Goal: Check status: Check status

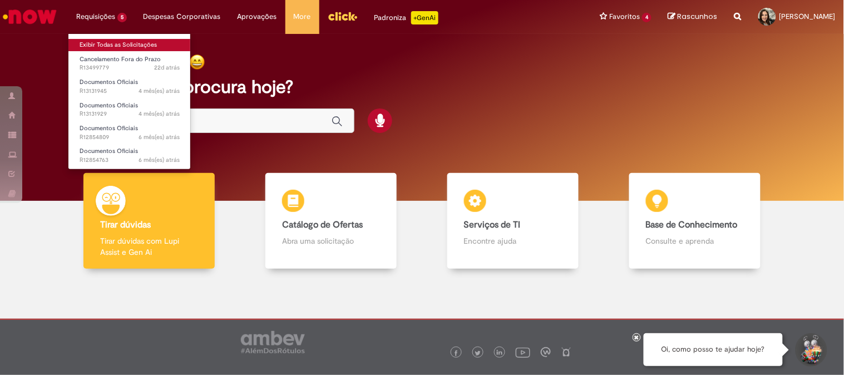
click at [118, 46] on link "Exibir Todas as Solicitações" at bounding box center [129, 45] width 122 height 12
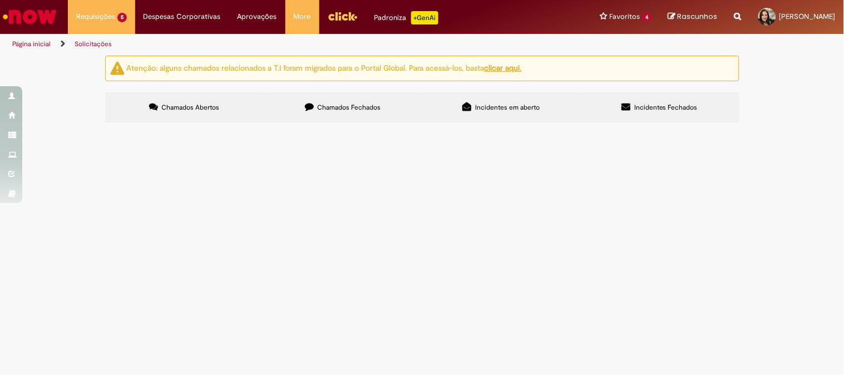
click at [377, 108] on span "Chamados Fechados" at bounding box center [348, 107] width 63 height 9
click at [0, 0] on input "Pesquisar" at bounding box center [0, 0] width 0 height 0
type input "**"
type input "*******"
click at [0, 0] on button "Pesquisar" at bounding box center [0, 0] width 0 height 0
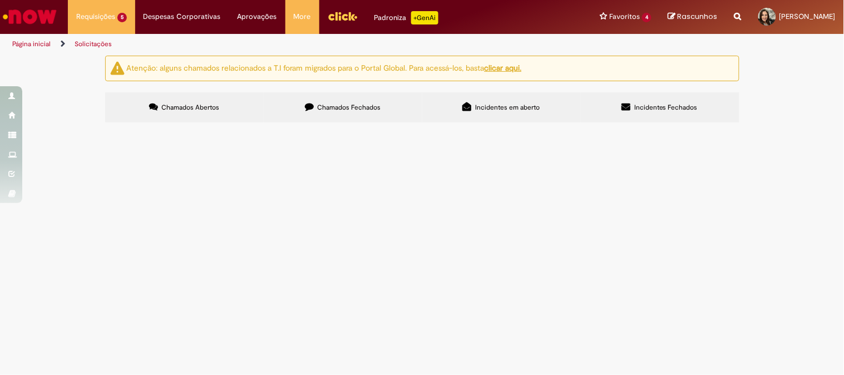
type input "*********"
click at [0, 0] on button "Pesquisar" at bounding box center [0, 0] width 0 height 0
click at [0, 0] on input "Pesquisar" at bounding box center [0, 0] width 0 height 0
type input "*********"
drag, startPoint x: 183, startPoint y: 104, endPoint x: 265, endPoint y: 125, distance: 85.7
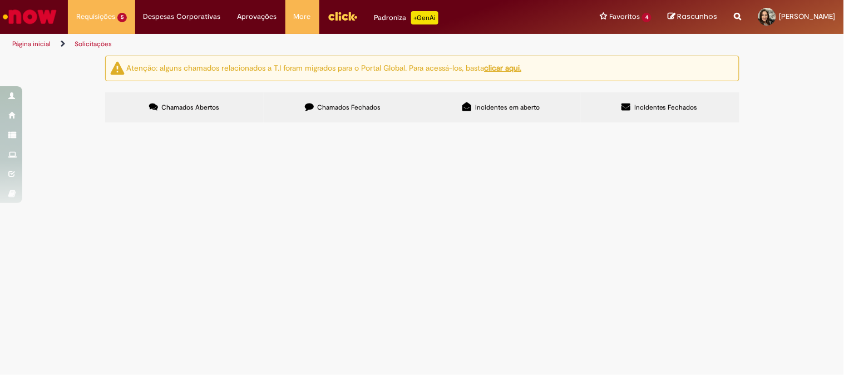
click at [183, 103] on span "Chamados Abertos" at bounding box center [190, 107] width 58 height 9
click at [357, 98] on label "Chamados Fechados" at bounding box center [343, 107] width 159 height 30
drag, startPoint x: 594, startPoint y: 150, endPoint x: 511, endPoint y: 140, distance: 84.1
click at [0, 0] on div "Itens solicitados Exportar como PDF Exportar como Excel Exportar como CSV Itens…" at bounding box center [0, 0] width 0 height 0
click at [191, 107] on span "Chamados Abertos" at bounding box center [190, 107] width 58 height 9
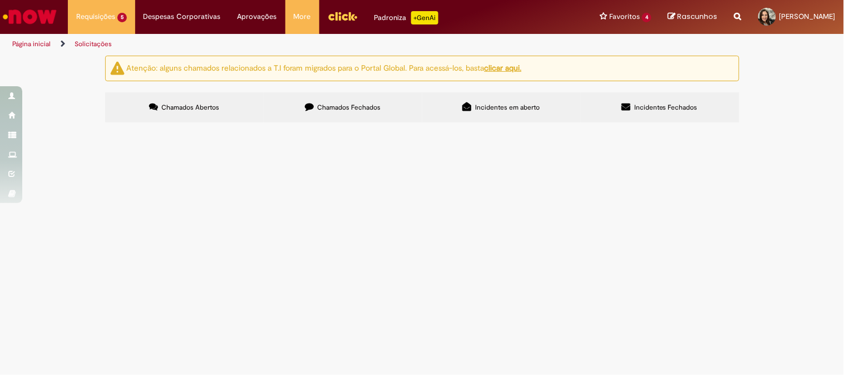
click at [344, 105] on span "Chamados Fechados" at bounding box center [348, 107] width 63 height 9
click at [0, 0] on input "Pesquisar" at bounding box center [0, 0] width 0 height 0
click at [480, 109] on span "Incidentes em aberto" at bounding box center [507, 107] width 65 height 9
click at [669, 98] on label "Incidentes Fechados" at bounding box center [660, 107] width 159 height 30
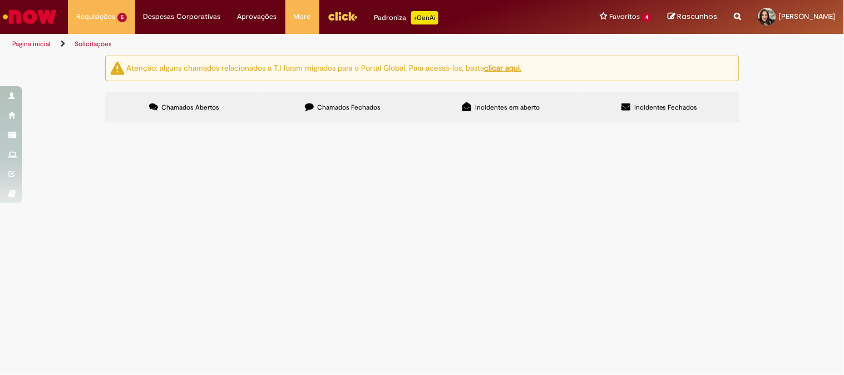
click at [181, 95] on label "Chamados Abertos" at bounding box center [184, 107] width 159 height 30
click at [359, 101] on label "Chamados Fechados" at bounding box center [343, 107] width 159 height 30
click at [0, 0] on div "Não há registros em Item solicitado usando este filtro" at bounding box center [0, 0] width 0 height 0
click at [0, 0] on button at bounding box center [0, 0] width 0 height 0
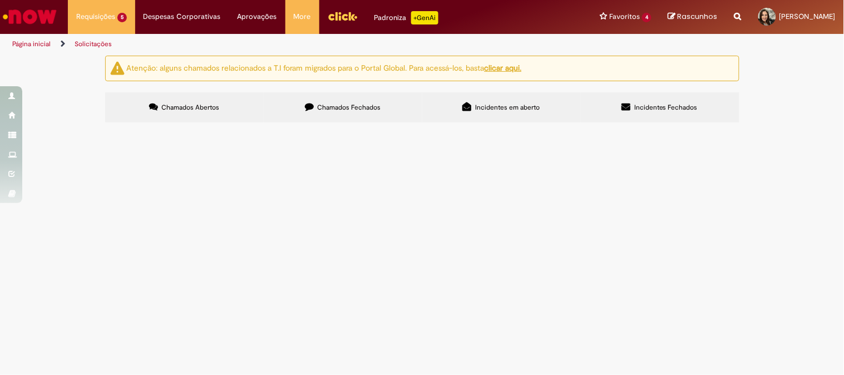
click at [0, 0] on div "Não há registros em Item solicitado usando este filtro" at bounding box center [0, 0] width 0 height 0
click at [0, 0] on input "Pesquisar" at bounding box center [0, 0] width 0 height 0
type input "*********"
click at [0, 0] on button "Pesquisar" at bounding box center [0, 0] width 0 height 0
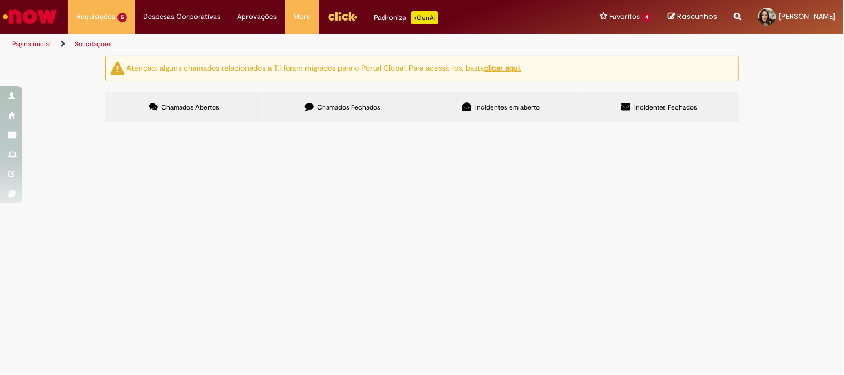
click at [200, 105] on span "Chamados Abertos" at bounding box center [190, 107] width 58 height 9
click at [0, 0] on span "NF emitida e não carregada." at bounding box center [0, 0] width 0 height 0
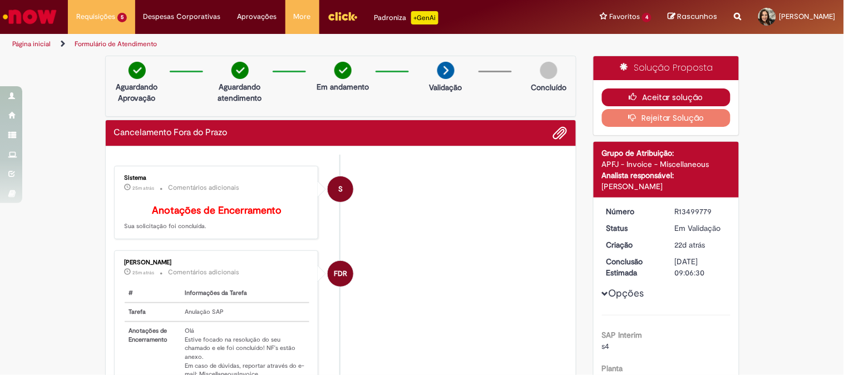
click at [664, 100] on button "Aceitar solução" at bounding box center [666, 97] width 129 height 18
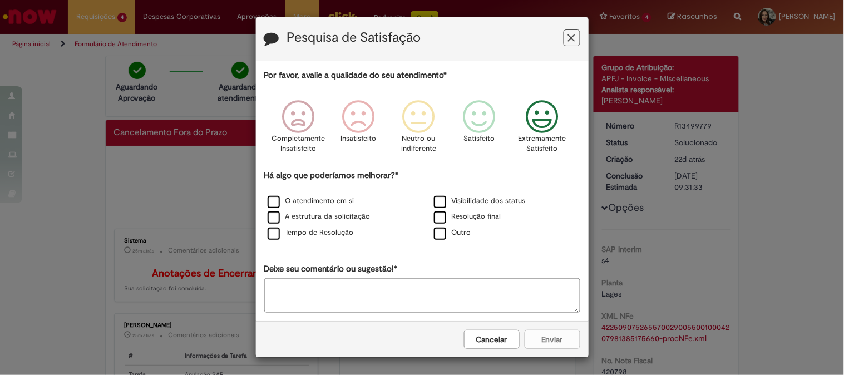
drag, startPoint x: 544, startPoint y: 117, endPoint x: 334, endPoint y: 190, distance: 221.8
click at [543, 118] on icon "Feedback" at bounding box center [542, 116] width 42 height 33
click at [263, 209] on div "O atendimento em si" at bounding box center [339, 202] width 164 height 14
click at [268, 204] on label "O atendimento em si" at bounding box center [311, 201] width 87 height 11
click at [537, 339] on button "Enviar" at bounding box center [553, 339] width 56 height 19
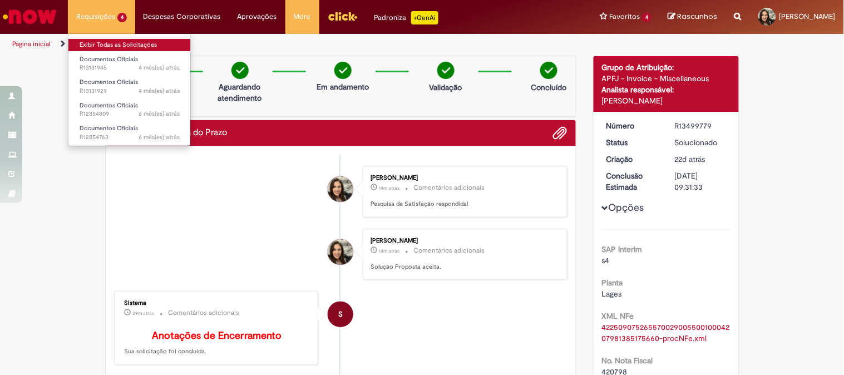
click at [115, 43] on link "Exibir Todas as Solicitações" at bounding box center [129, 45] width 122 height 12
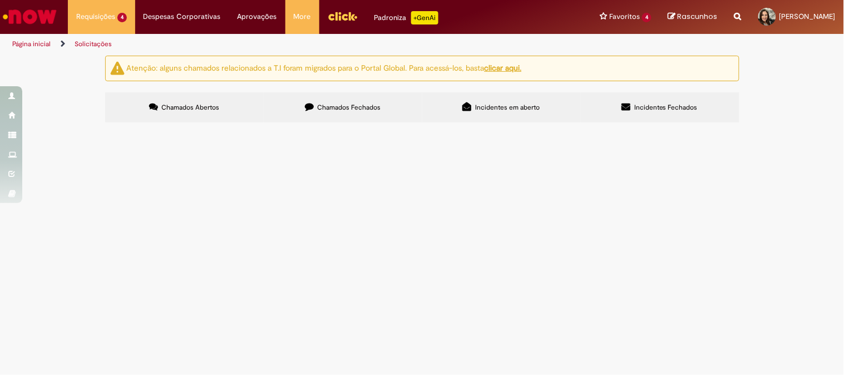
click at [348, 103] on span "Chamados Fechados" at bounding box center [348, 107] width 63 height 9
click at [0, 0] on link at bounding box center [0, 0] width 0 height 0
click at [0, 0] on span "NF emitida e nao carregada. Favor cancelar." at bounding box center [0, 0] width 0 height 0
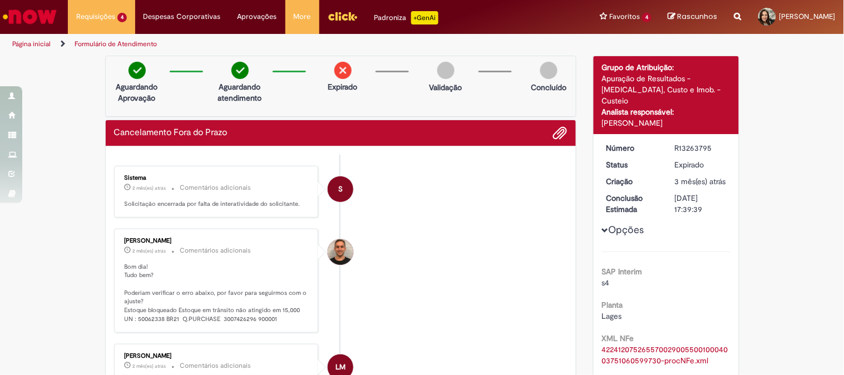
scroll to position [185, 0]
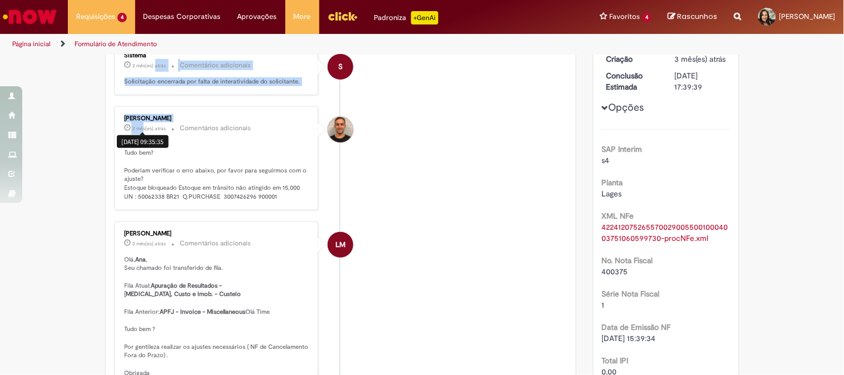
drag, startPoint x: 139, startPoint y: 62, endPoint x: 151, endPoint y: 63, distance: 11.8
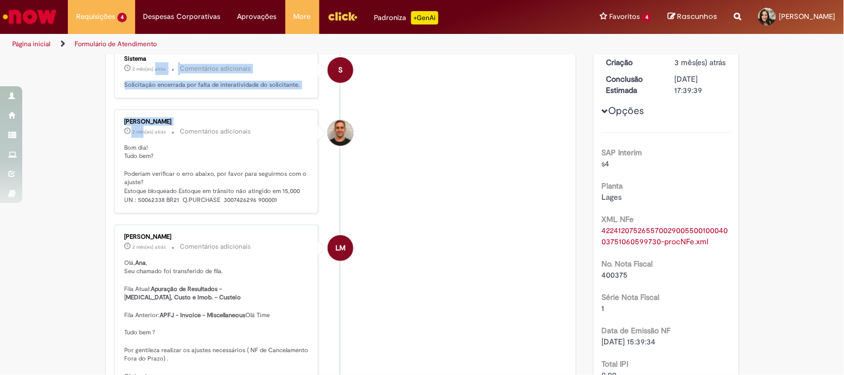
scroll to position [0, 0]
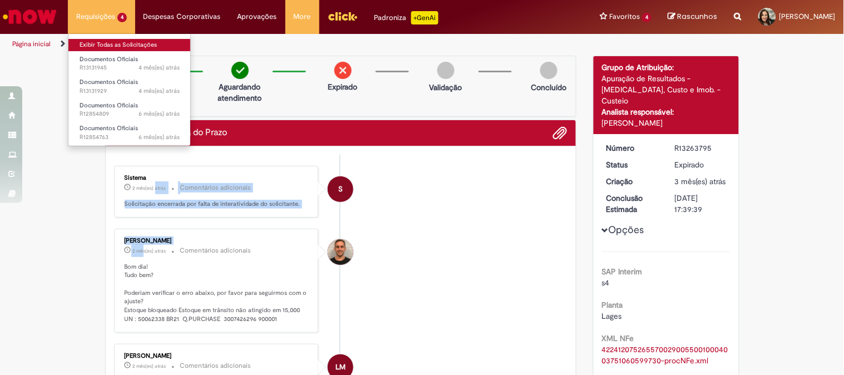
click at [126, 46] on link "Exibir Todas as Solicitações" at bounding box center [129, 45] width 122 height 12
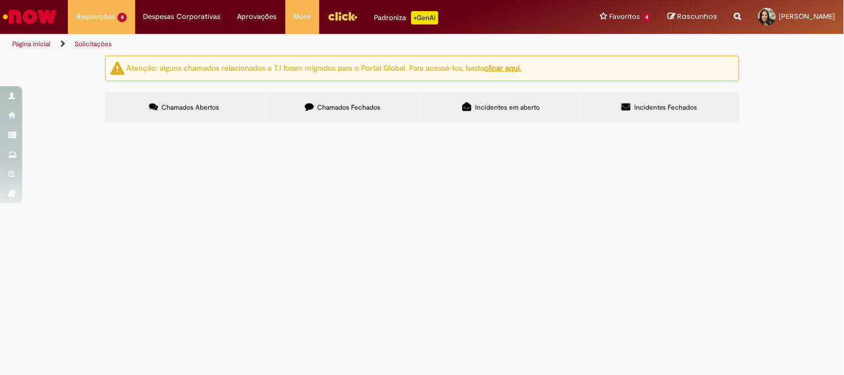
click at [359, 106] on span "Chamados Fechados" at bounding box center [348, 107] width 63 height 9
click at [31, 13] on img "Ir para a Homepage" at bounding box center [29, 17] width 57 height 22
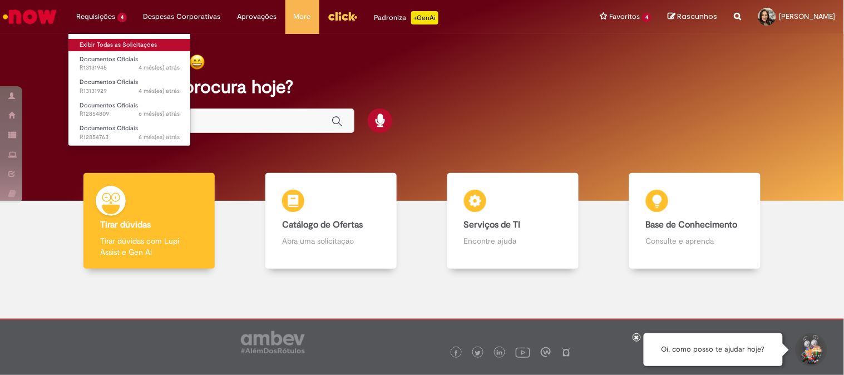
click at [123, 45] on link "Exibir Todas as Solicitações" at bounding box center [129, 45] width 122 height 12
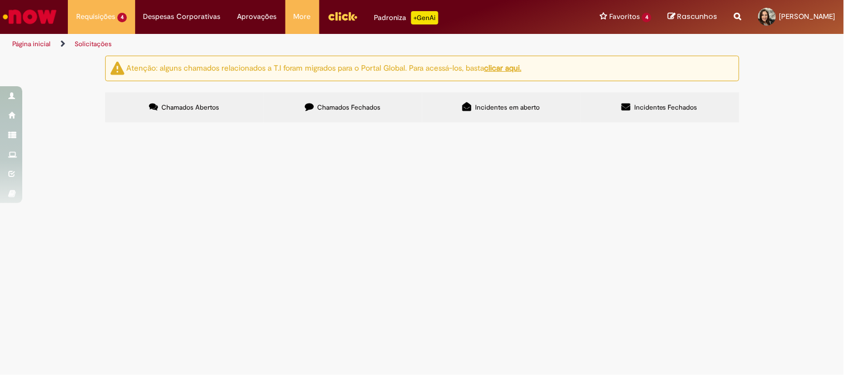
click at [337, 110] on span "Chamados Fechados" at bounding box center [348, 107] width 63 height 9
click at [0, 0] on input "Pesquisar" at bounding box center [0, 0] width 0 height 0
type input "*********"
drag, startPoint x: 608, startPoint y: 155, endPoint x: 486, endPoint y: 177, distance: 124.4
click at [0, 0] on div "Itens solicitados Exportar como PDF Exportar como Excel Exportar como CSV Itens…" at bounding box center [0, 0] width 0 height 0
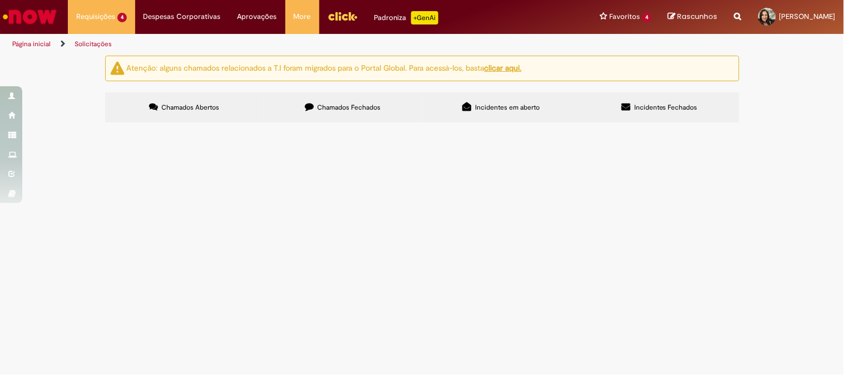
scroll to position [124, 0]
click at [0, 0] on span "Bom dia Favor proceder com o pgto. Boleto em anexo. Att." at bounding box center [0, 0] width 0 height 0
click at [0, 0] on span "Solicitação de numerário" at bounding box center [0, 0] width 0 height 0
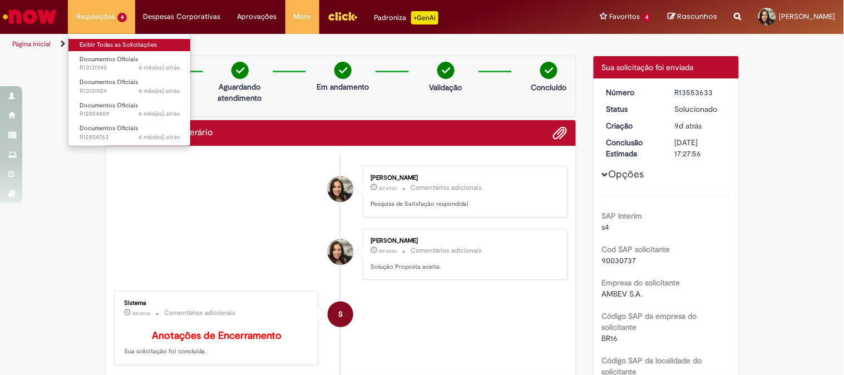
click at [122, 42] on link "Exibir Todas as Solicitações" at bounding box center [129, 45] width 122 height 12
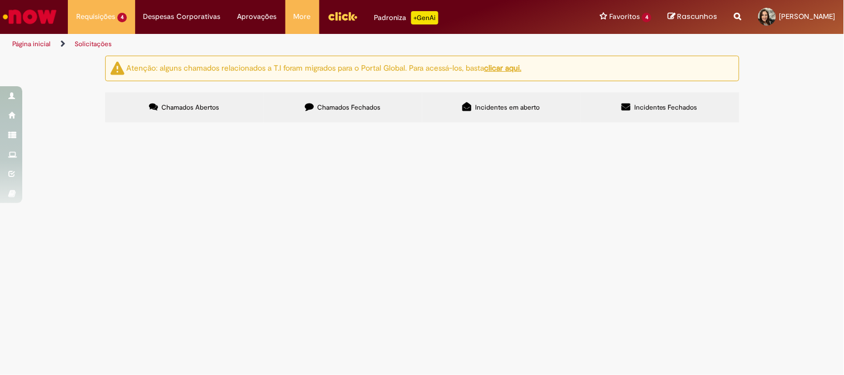
click at [366, 106] on span "Chamados Fechados" at bounding box center [348, 107] width 63 height 9
click at [0, 0] on link at bounding box center [0, 0] width 0 height 0
click at [0, 0] on th "Número" at bounding box center [0, 0] width 0 height 0
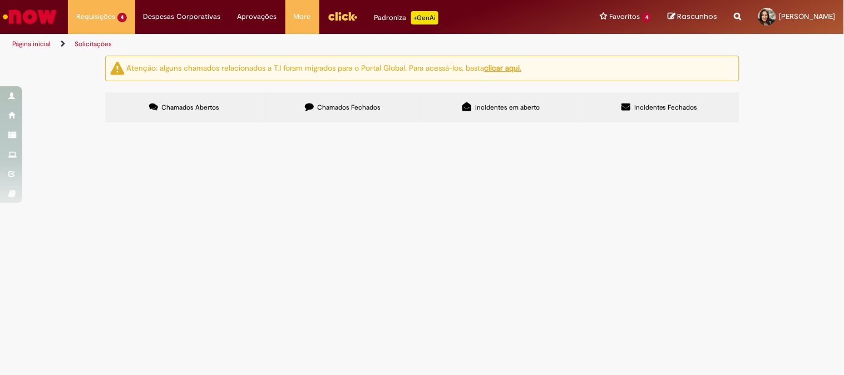
scroll to position [676, 0]
click at [0, 0] on icon at bounding box center [0, 0] width 0 height 0
click at [0, 0] on div "Número" at bounding box center [0, 0] width 0 height 0
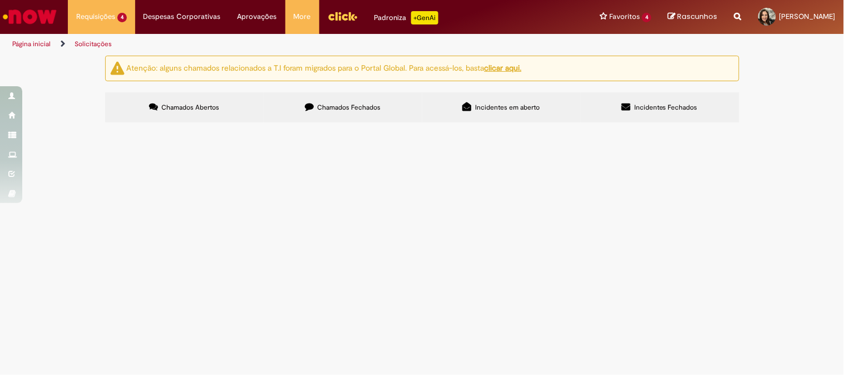
click at [0, 0] on th "Número" at bounding box center [0, 0] width 0 height 0
click at [0, 0] on icon at bounding box center [0, 0] width 0 height 0
click at [161, 108] on span "Chamados Abertos" at bounding box center [190, 107] width 58 height 9
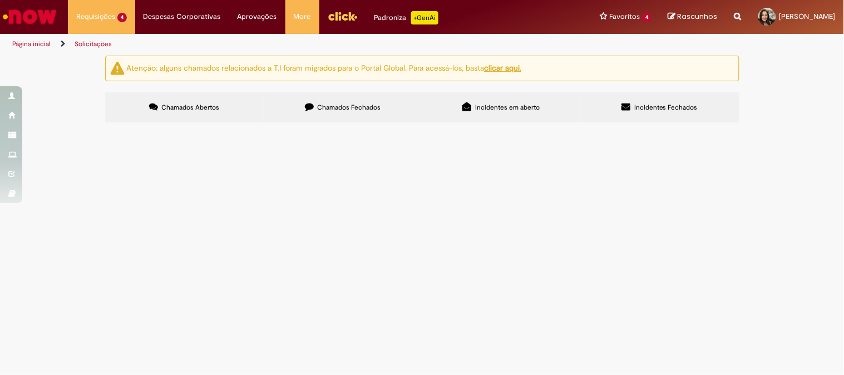
click at [334, 104] on span "Chamados Fechados" at bounding box center [348, 107] width 63 height 9
click at [0, 0] on div "Linhas 21 − 40 de 744" at bounding box center [0, 0] width 0 height 0
click at [0, 0] on icon at bounding box center [0, 0] width 0 height 0
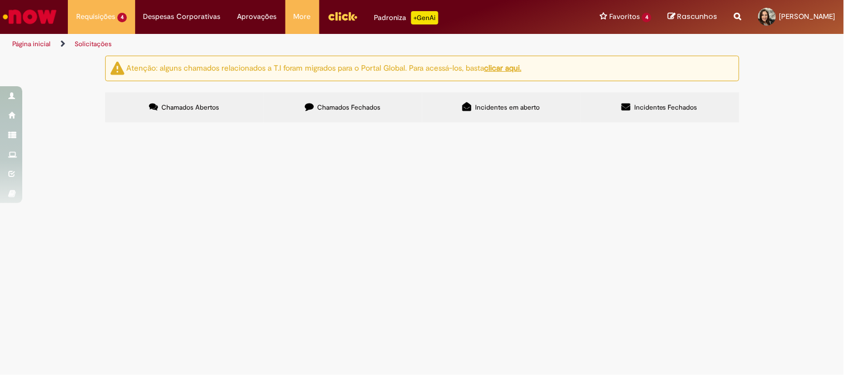
click at [0, 0] on link at bounding box center [0, 0] width 0 height 0
click at [809, 126] on div "Atenção: alguns chamados relacionados a T.I foram migrados para o Portal Global…" at bounding box center [422, 91] width 844 height 70
click at [0, 0] on icon at bounding box center [0, 0] width 0 height 0
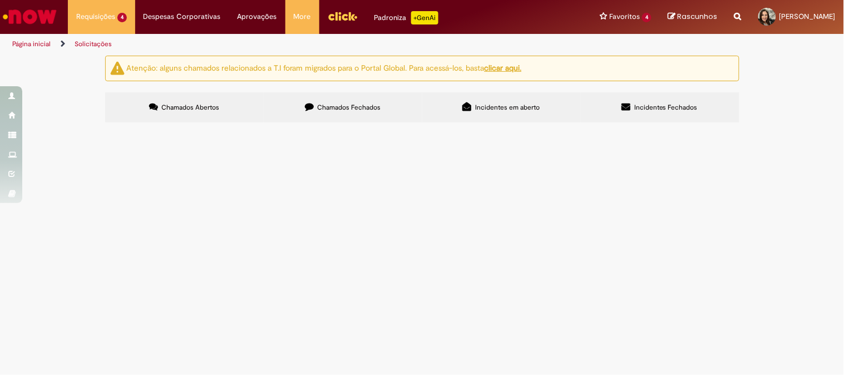
click at [0, 0] on link at bounding box center [0, 0] width 0 height 0
click at [0, 0] on icon at bounding box center [0, 0] width 0 height 0
click at [0, 0] on link at bounding box center [0, 0] width 0 height 0
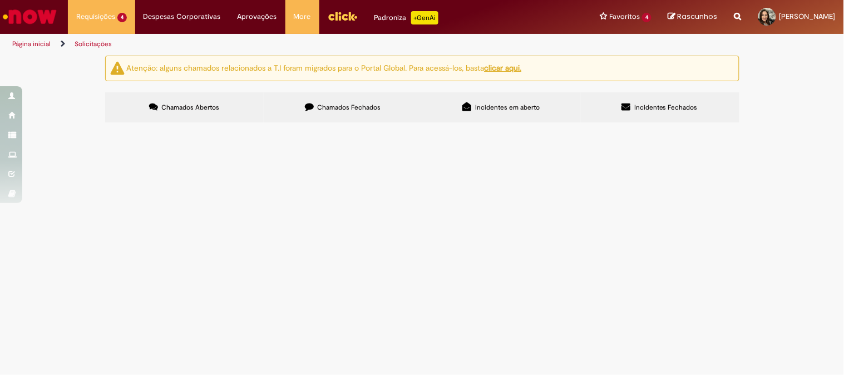
scroll to position [0, 0]
click at [0, 0] on input "Pesquisar" at bounding box center [0, 0] width 0 height 0
type input "*********"
drag, startPoint x: 47, startPoint y: 21, endPoint x: 57, endPoint y: 29, distance: 13.0
click at [48, 20] on img "Ir para a Homepage" at bounding box center [29, 17] width 57 height 22
